Goal: Information Seeking & Learning: Learn about a topic

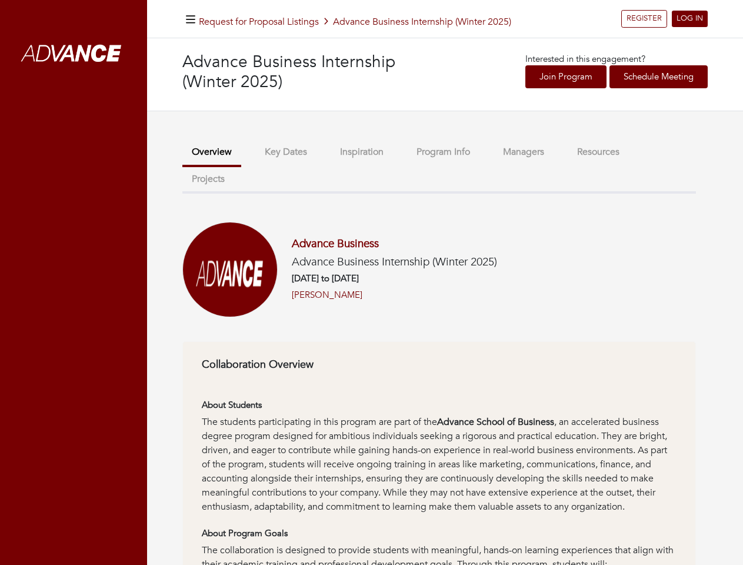
click at [371, 282] on h6 "[DATE] to [DATE]" at bounding box center [394, 278] width 205 height 11
click at [191, 19] on icon "button" at bounding box center [190, 19] width 9 height 11
